Goal: Find specific page/section: Find specific page/section

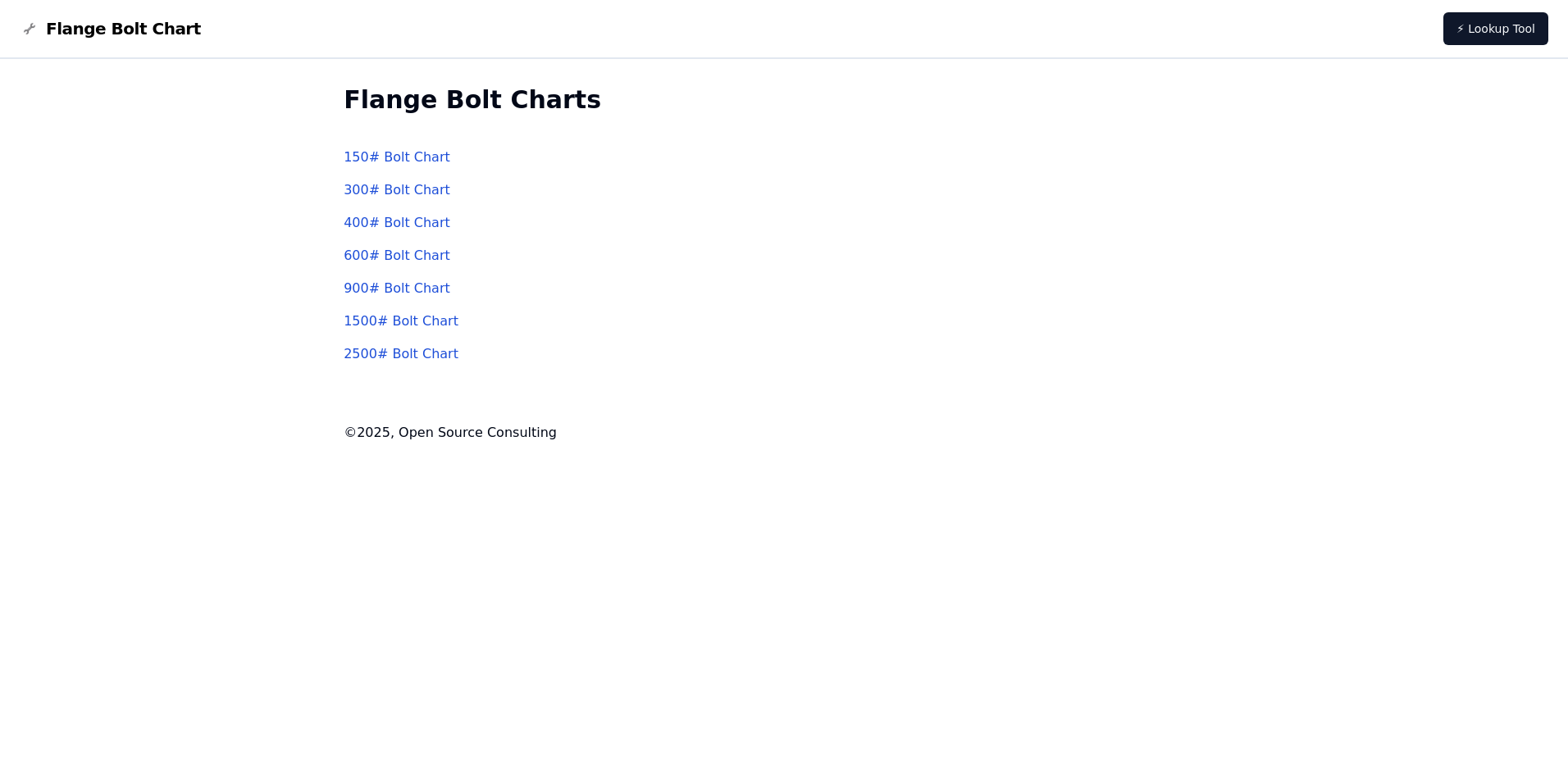
click at [400, 260] on link "600 # Bolt Chart" at bounding box center [396, 255] width 106 height 16
click at [379, 161] on link "150 # Bolt Chart" at bounding box center [396, 157] width 106 height 16
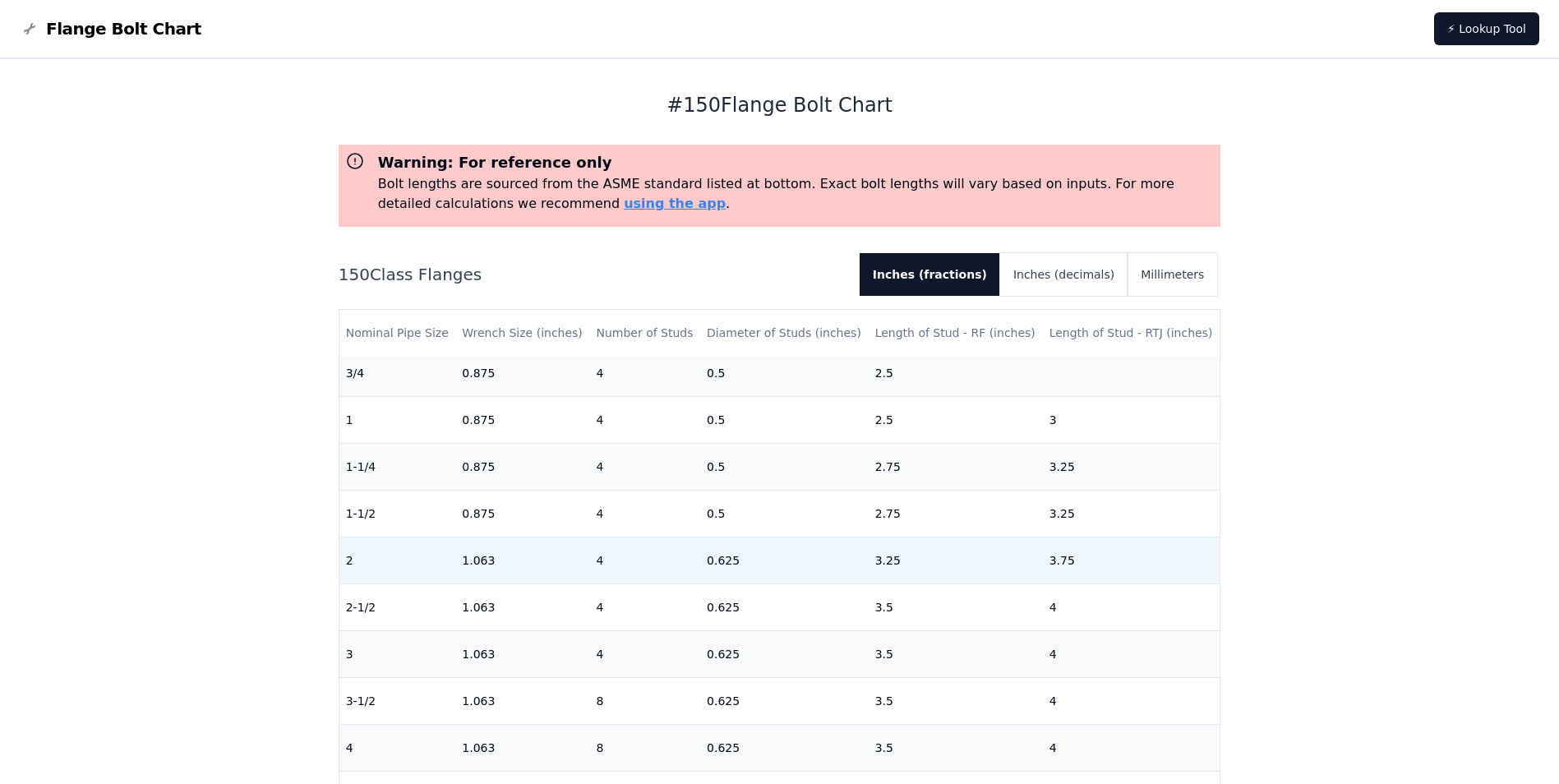
scroll to position [82, 0]
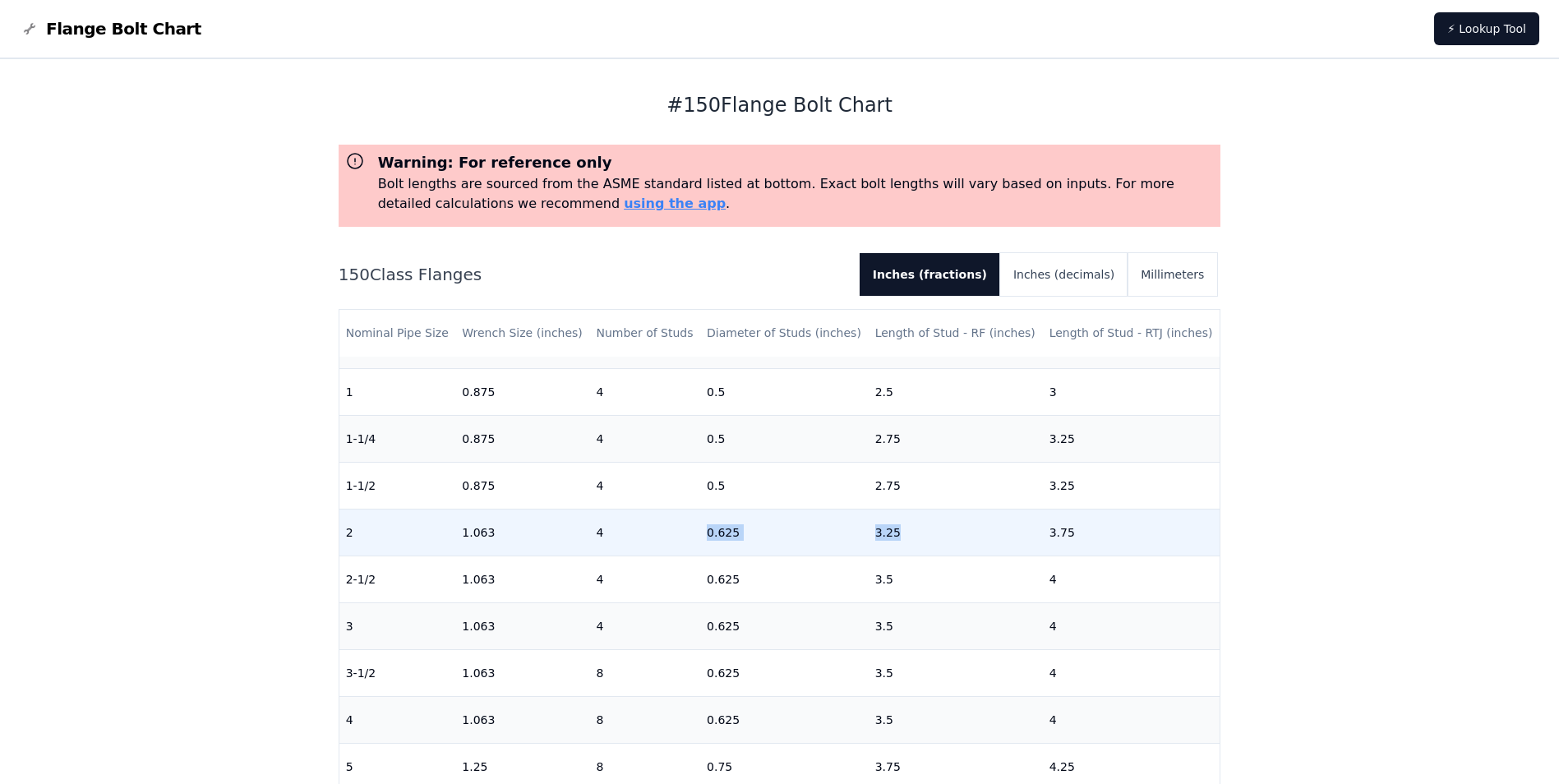
drag, startPoint x: 704, startPoint y: 532, endPoint x: 887, endPoint y: 530, distance: 183.0
click at [887, 530] on tr "2 1.063 4 0.625 3.25 3.75" at bounding box center [780, 533] width 881 height 47
